Goal: Check status: Check status

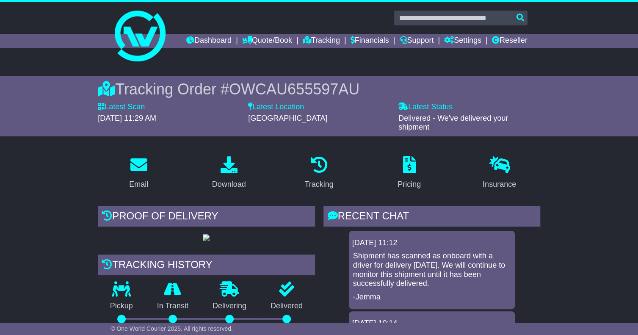
scroll to position [127, 0]
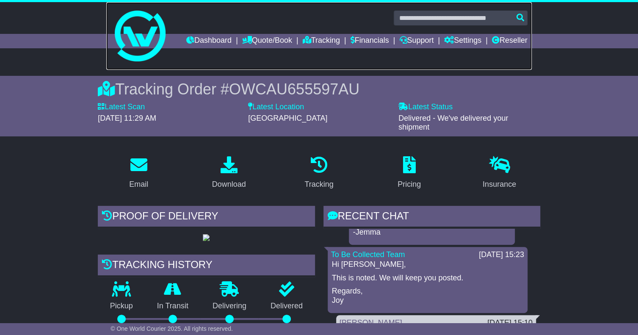
click at [132, 33] on img at bounding box center [140, 36] width 51 height 51
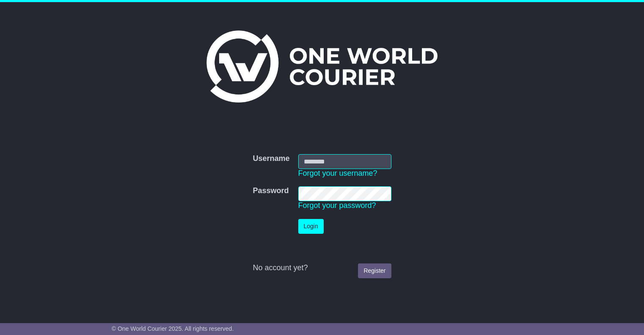
type input "********"
click at [312, 227] on button "Login" at bounding box center [310, 226] width 25 height 15
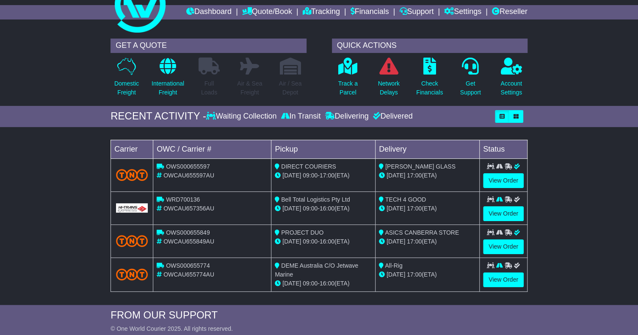
scroll to position [42, 0]
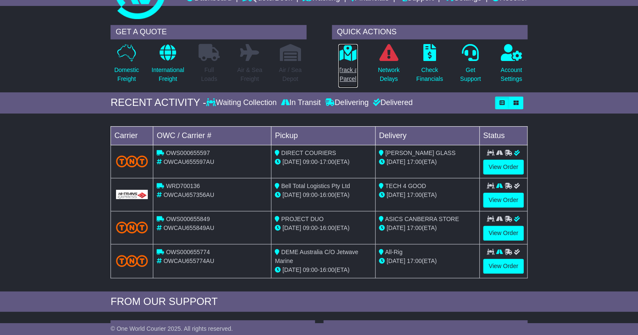
click at [340, 61] on icon at bounding box center [347, 52] width 19 height 17
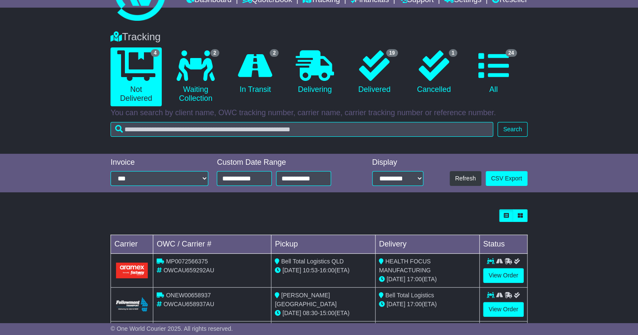
scroll to position [135, 0]
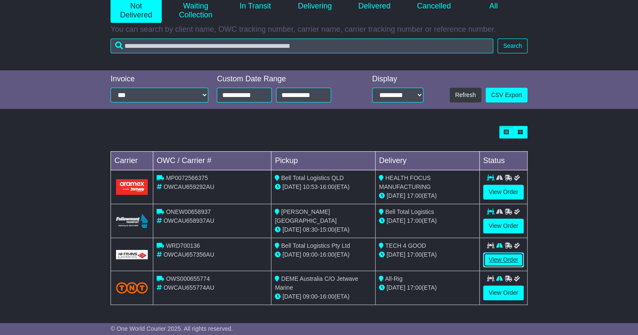
click at [506, 264] on link "View Order" at bounding box center [503, 259] width 41 height 15
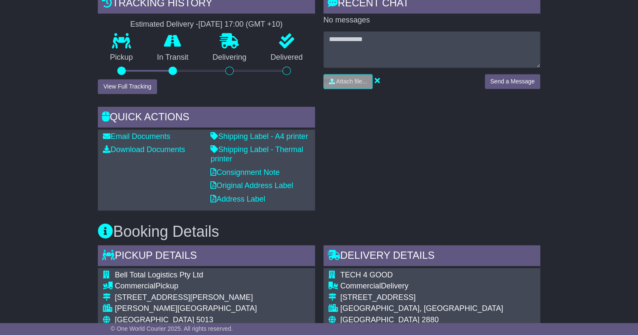
scroll to position [127, 0]
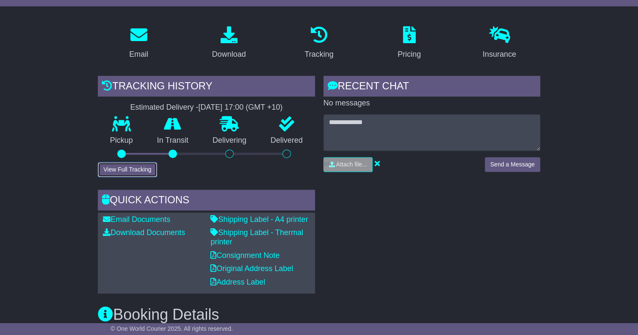
click at [128, 177] on button "View Full Tracking" at bounding box center [127, 169] width 59 height 15
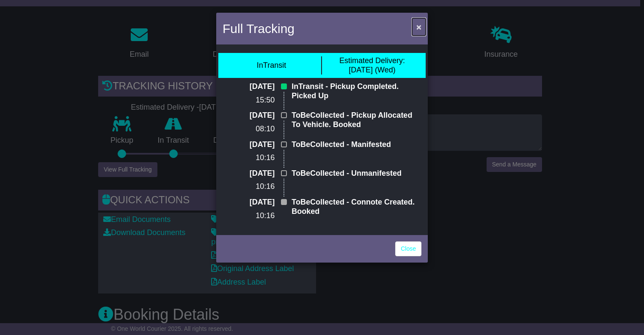
click at [418, 20] on button "×" at bounding box center [419, 26] width 14 height 17
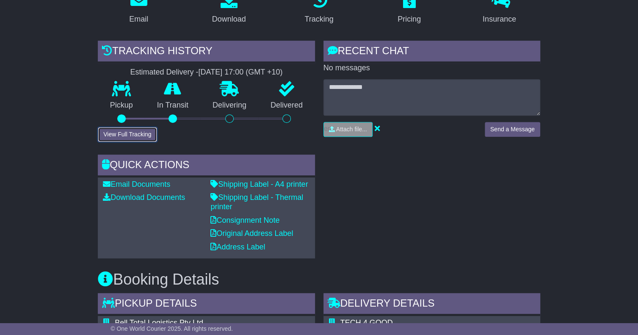
scroll to position [122, 0]
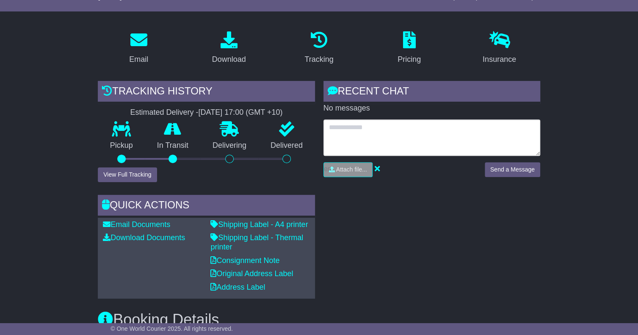
click at [377, 155] on textarea at bounding box center [431, 137] width 217 height 36
type textarea "*"
type textarea "**********"
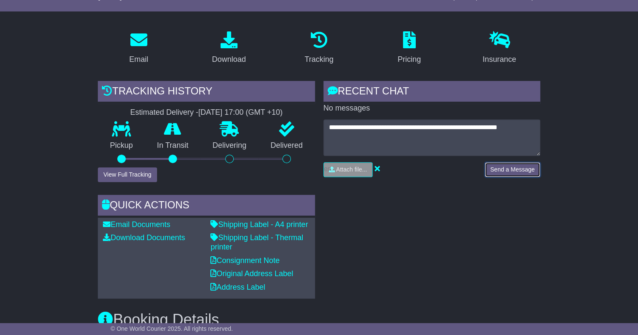
click at [537, 177] on button "Send a Message" at bounding box center [512, 169] width 55 height 15
